Goal: Task Accomplishment & Management: Manage account settings

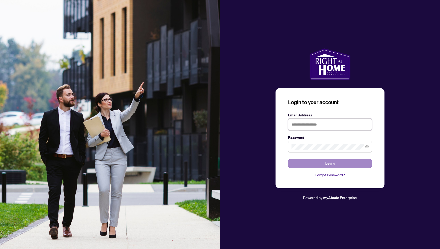
type input "**********"
click at [334, 164] on span "Login" at bounding box center [329, 163] width 9 height 8
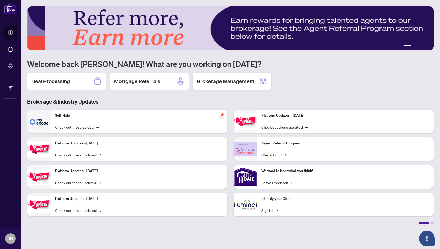
click at [220, 82] on h2 "Brokerage Management" at bounding box center [225, 81] width 57 height 7
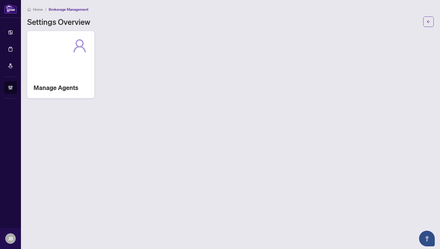
click at [58, 81] on div "Manage Agents" at bounding box center [60, 64] width 67 height 67
